Goal: Information Seeking & Learning: Learn about a topic

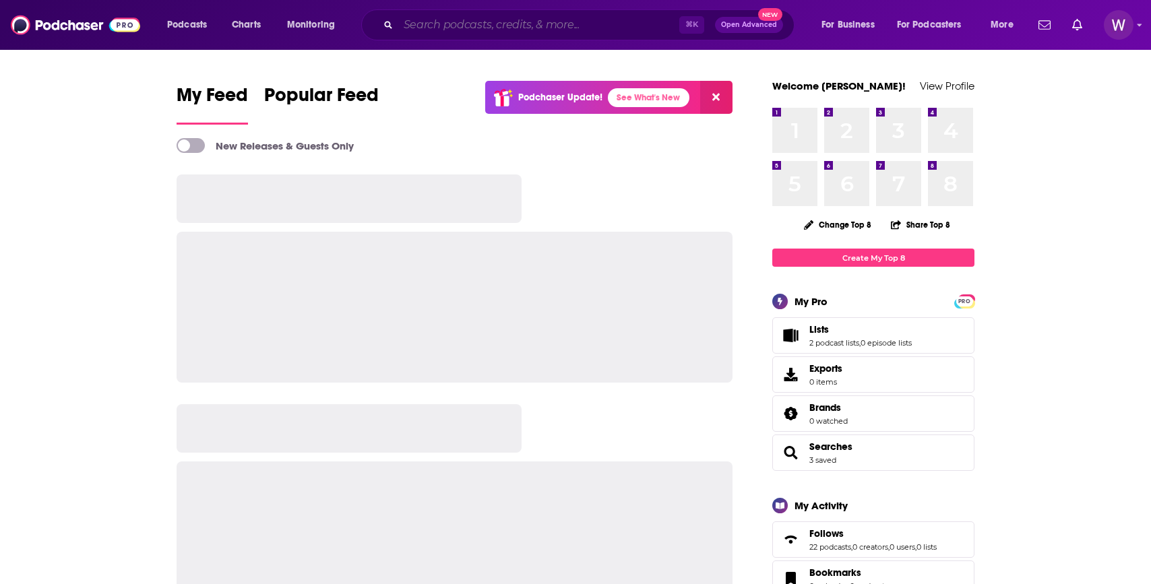
click at [440, 15] on input "Search podcasts, credits, & more..." at bounding box center [538, 25] width 281 height 22
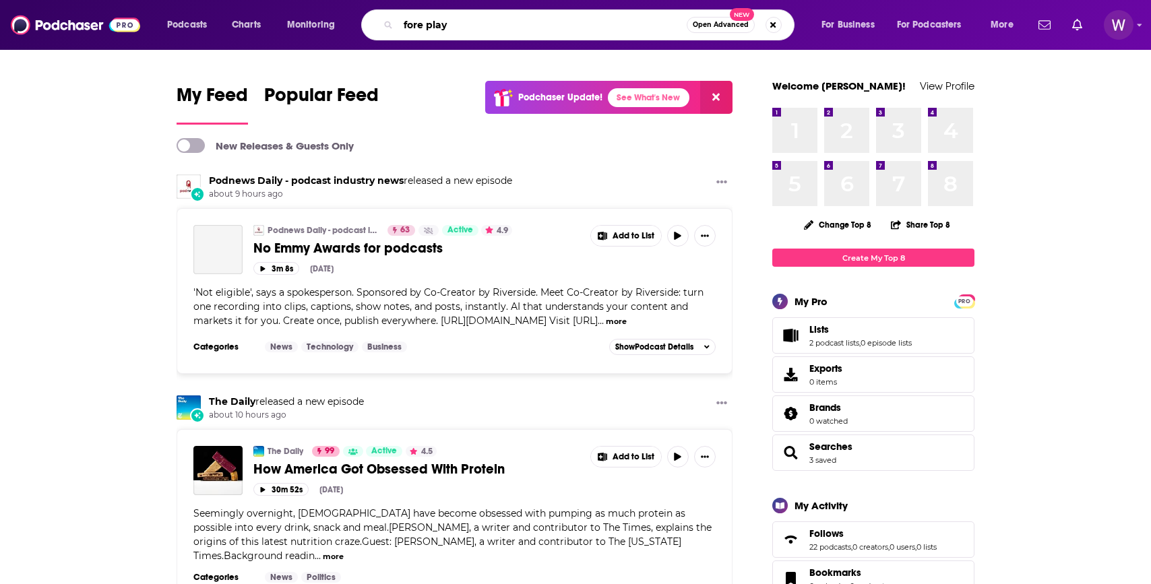
type input "fore play"
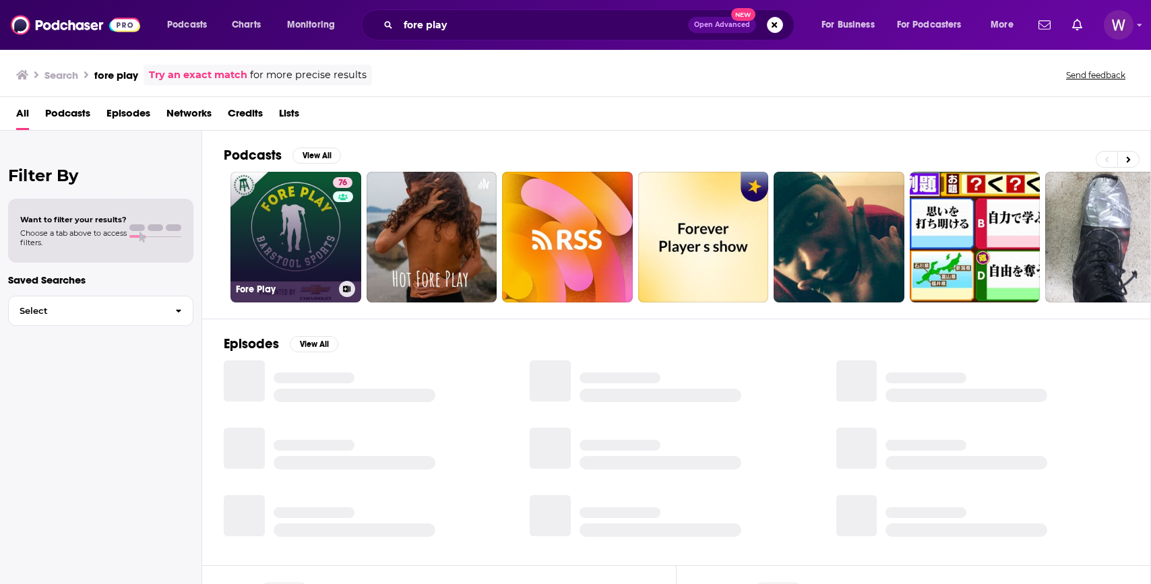
click at [303, 249] on link "76 Fore Play" at bounding box center [295, 237] width 131 height 131
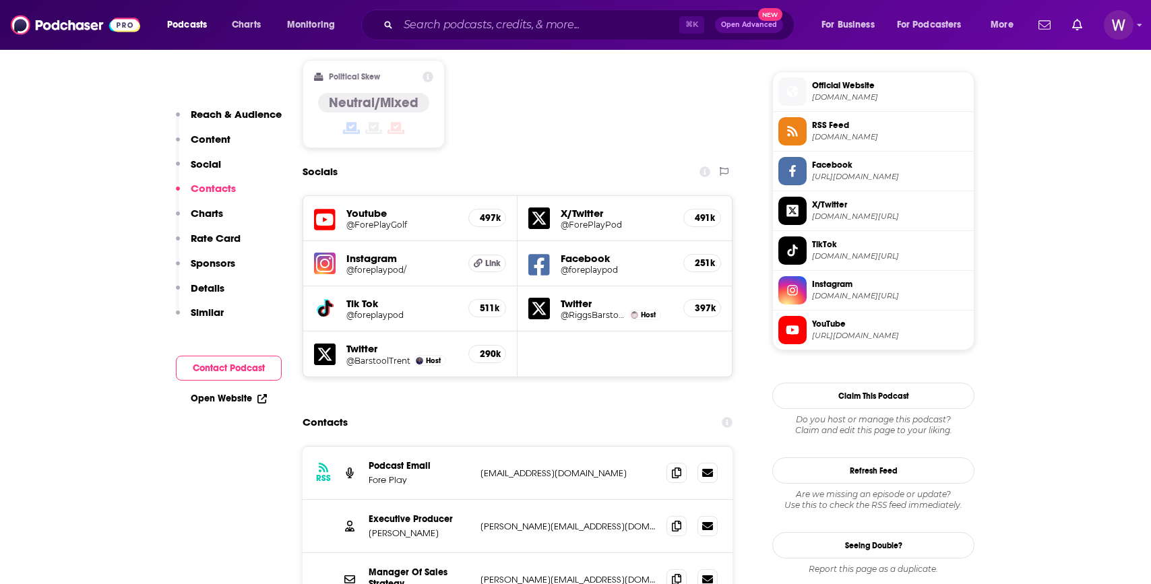
scroll to position [1188, 0]
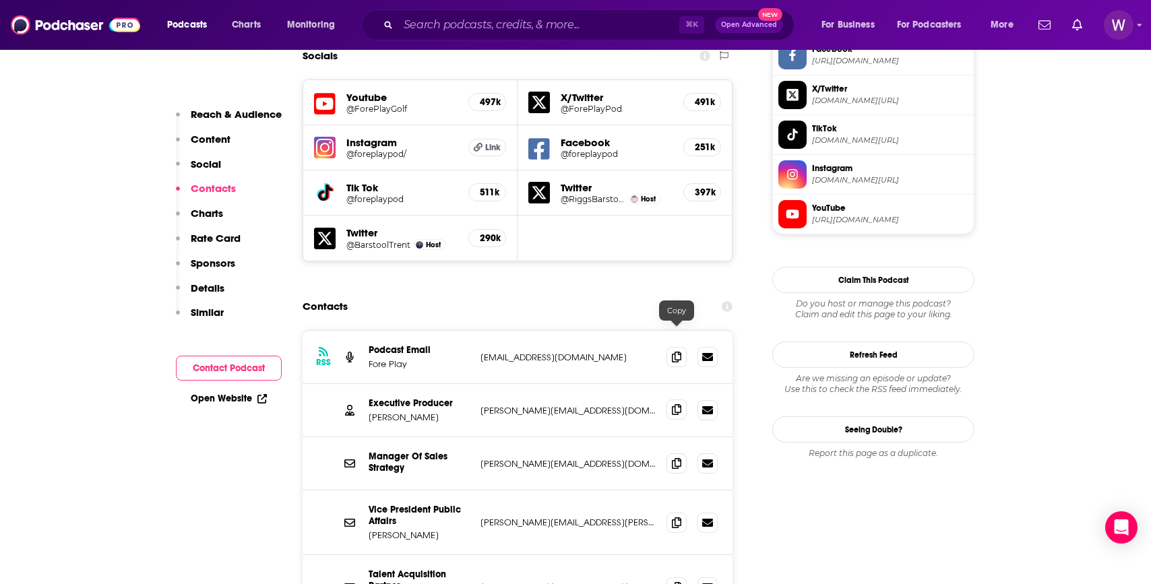
click at [678, 404] on icon at bounding box center [676, 409] width 9 height 11
click at [676, 351] on icon at bounding box center [676, 356] width 9 height 11
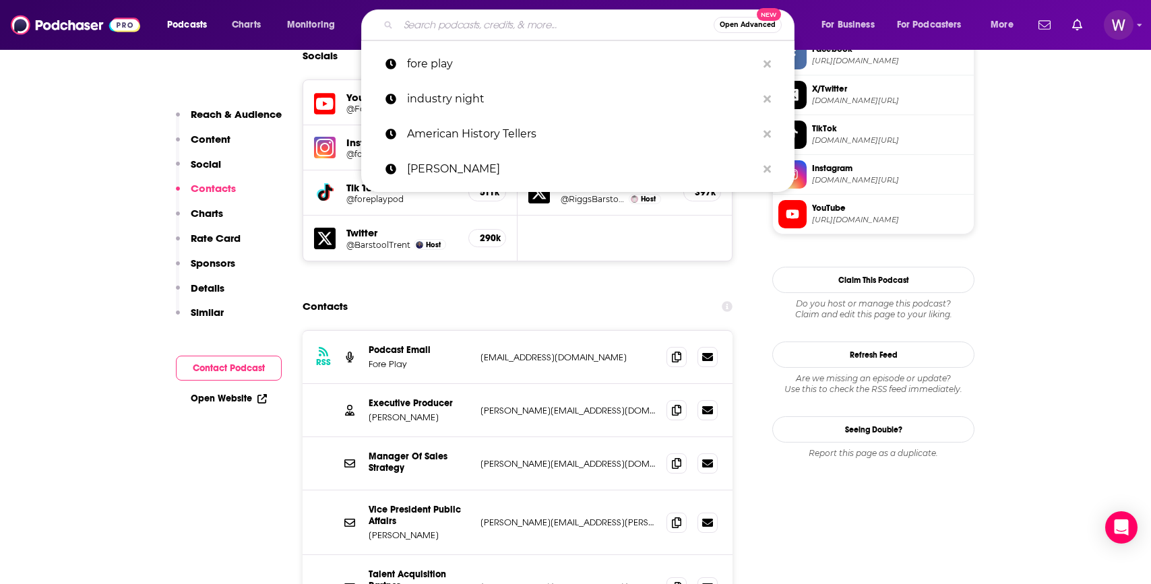
click at [444, 25] on input "Search podcasts, credits, & more..." at bounding box center [555, 25] width 315 height 22
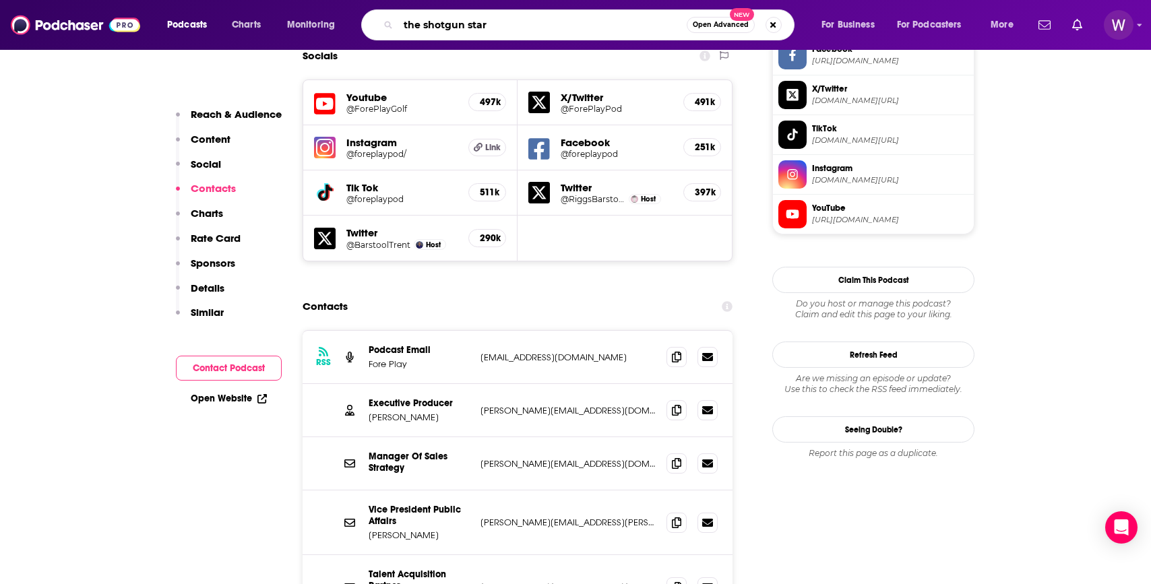
type input "the shotgun start"
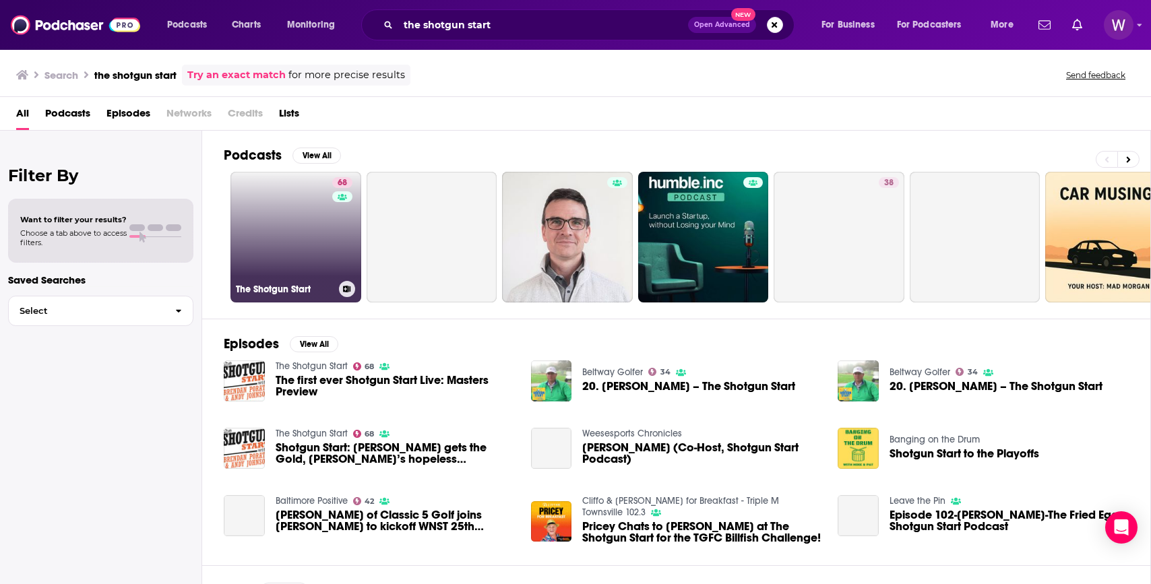
click at [306, 226] on link "68 The Shotgun Start" at bounding box center [295, 237] width 131 height 131
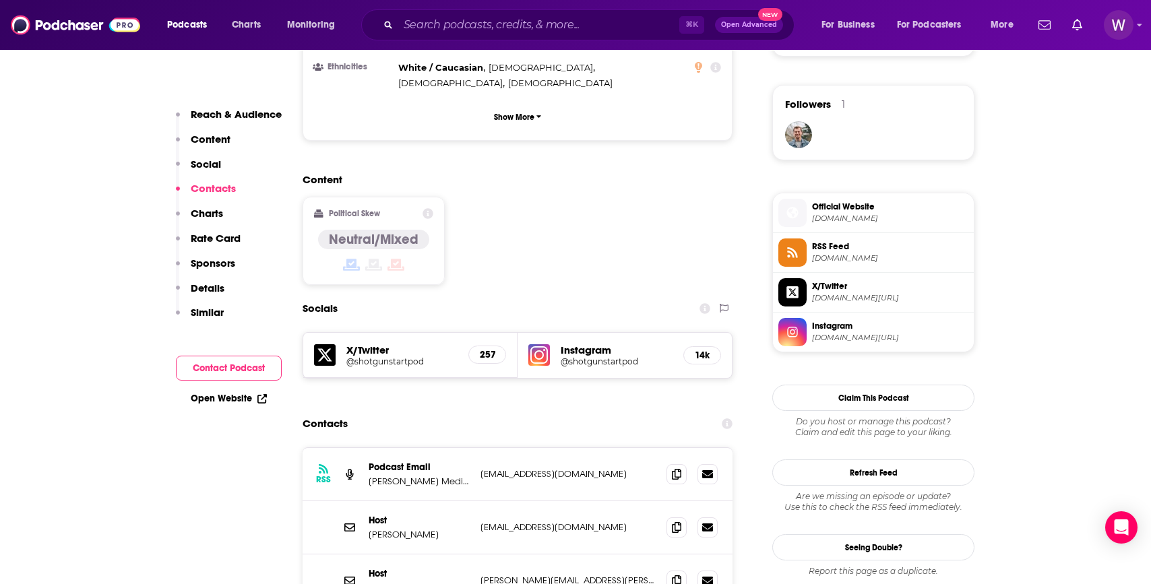
scroll to position [946, 0]
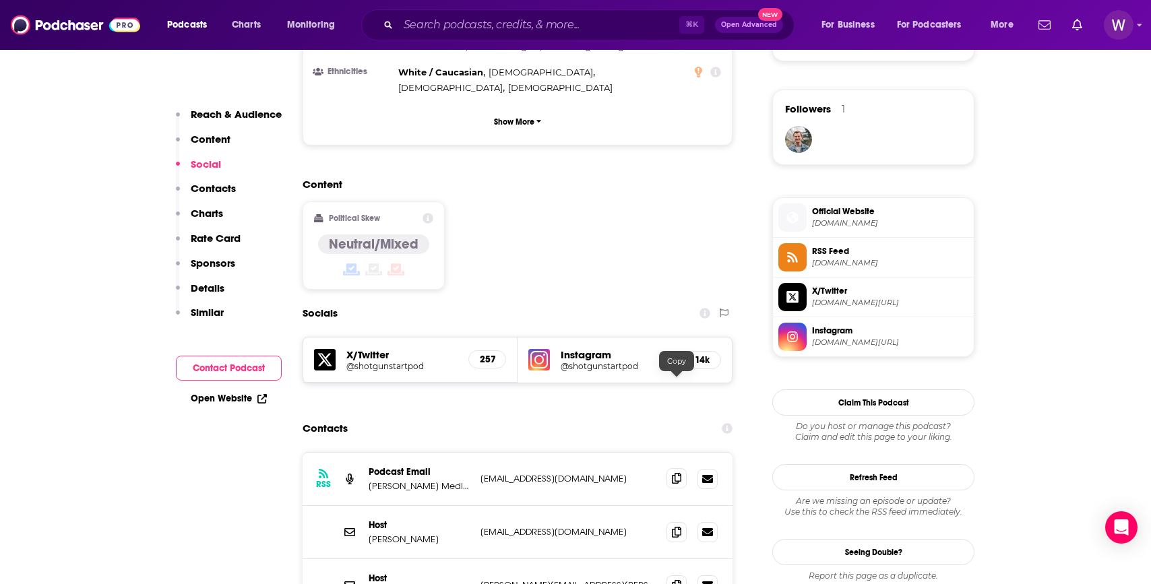
click at [673, 468] on span at bounding box center [676, 478] width 20 height 20
click at [680, 526] on icon at bounding box center [676, 531] width 9 height 11
click at [680, 579] on icon at bounding box center [676, 584] width 9 height 11
